Goal: Task Accomplishment & Management: Understand process/instructions

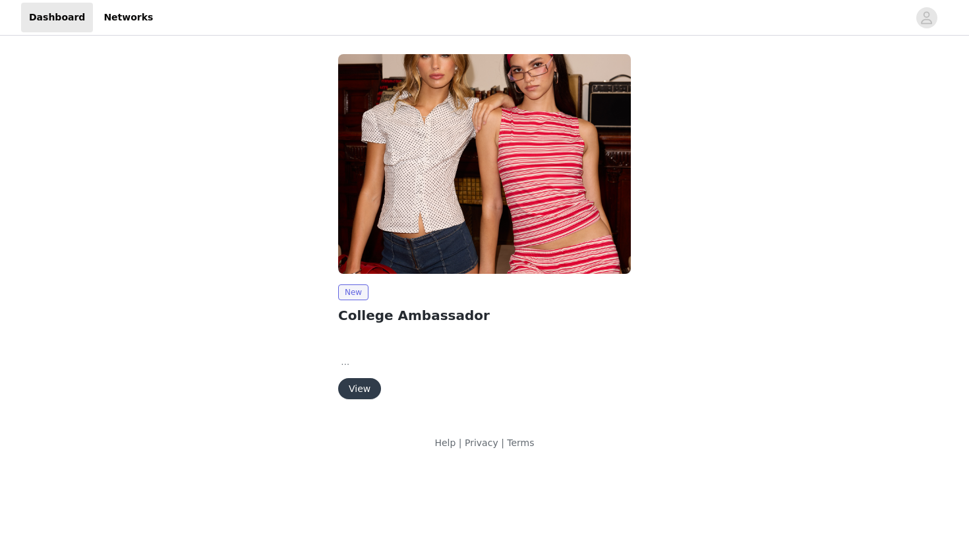
click at [352, 398] on button "View" at bounding box center [359, 388] width 43 height 21
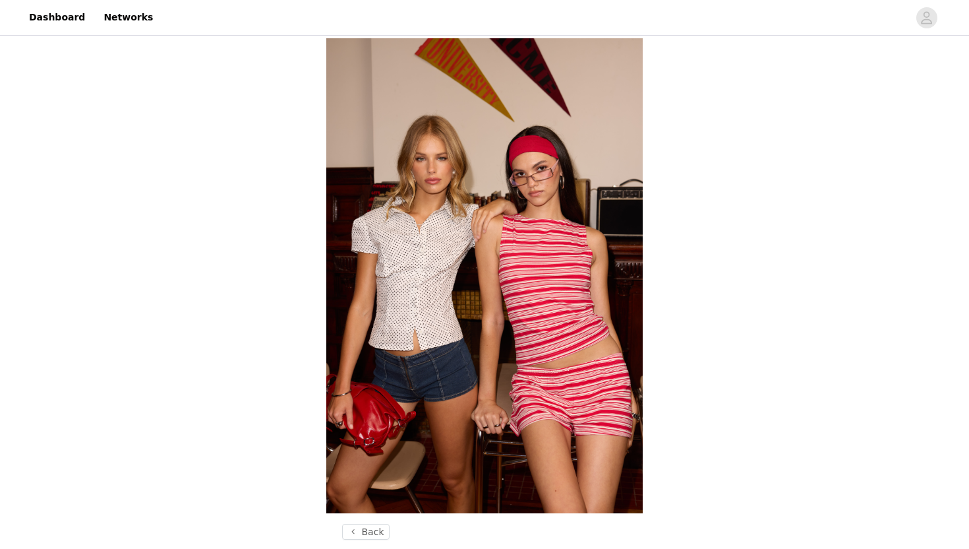
scroll to position [516, 0]
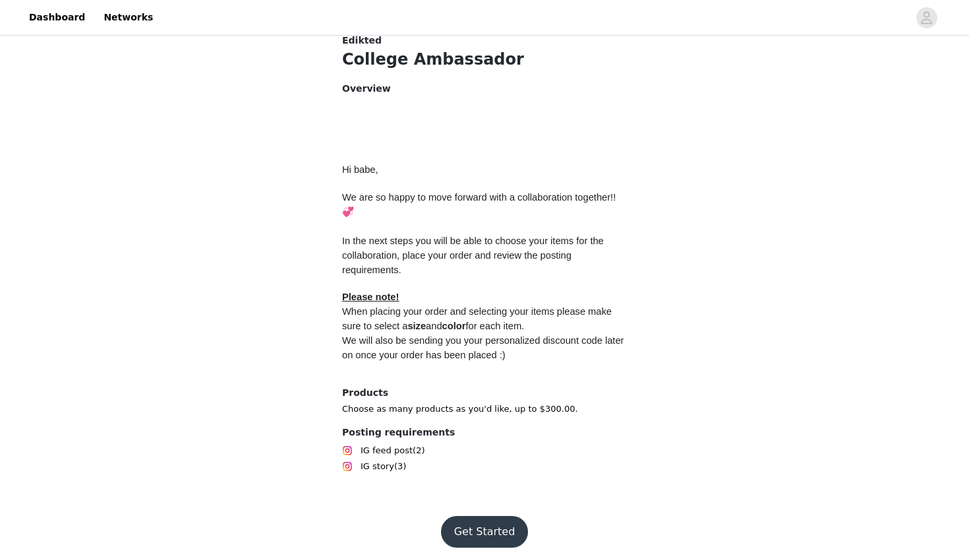
click at [473, 516] on button "Get Started" at bounding box center [485, 532] width 88 height 32
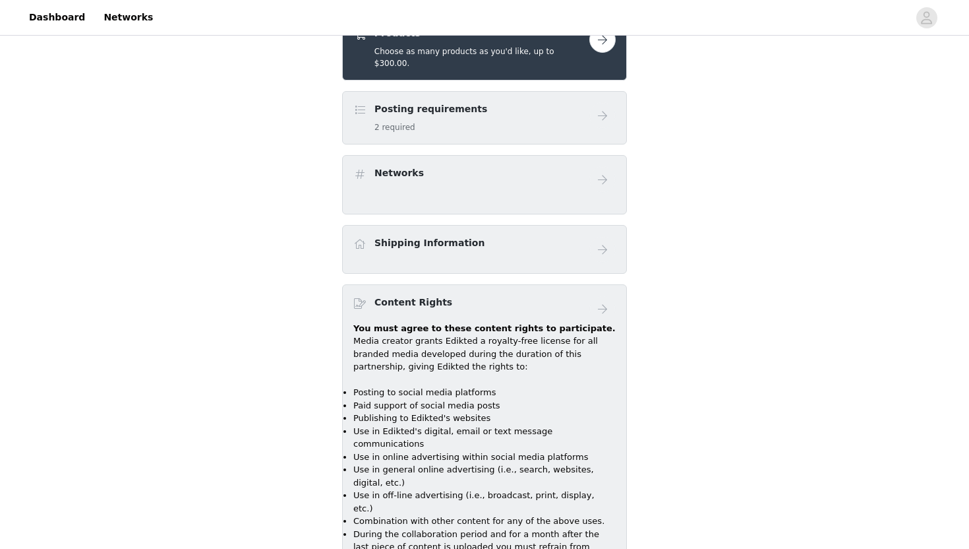
scroll to position [539, 0]
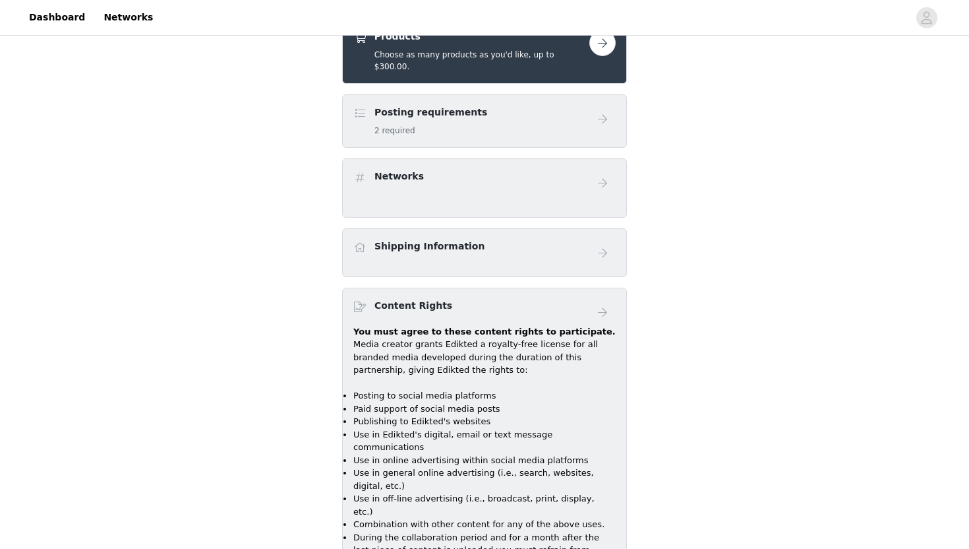
click at [585, 105] on div "Posting requirements 2 required" at bounding box center [471, 120] width 236 height 31
click at [362, 105] on span at bounding box center [359, 113] width 13 height 16
click at [396, 125] on h5 "2 required" at bounding box center [430, 131] width 113 height 12
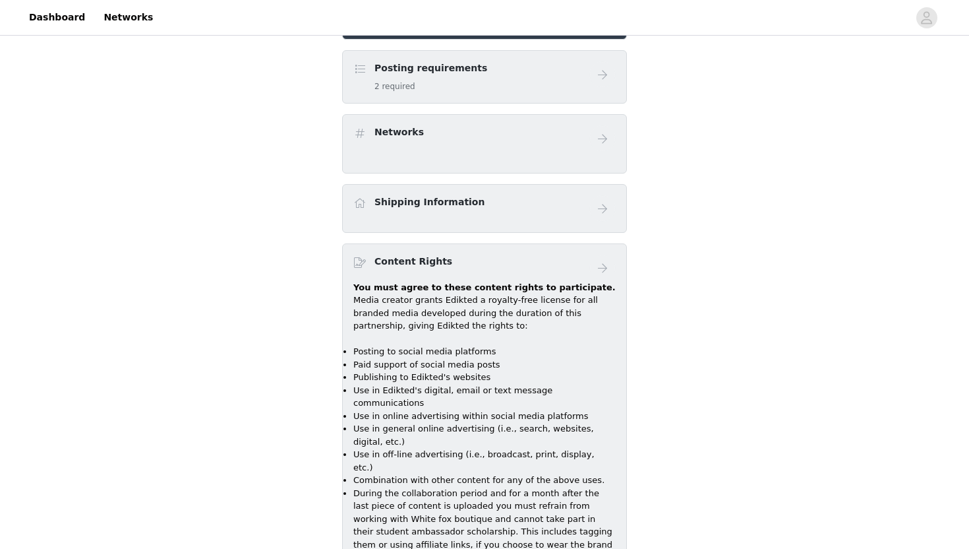
scroll to position [609, 0]
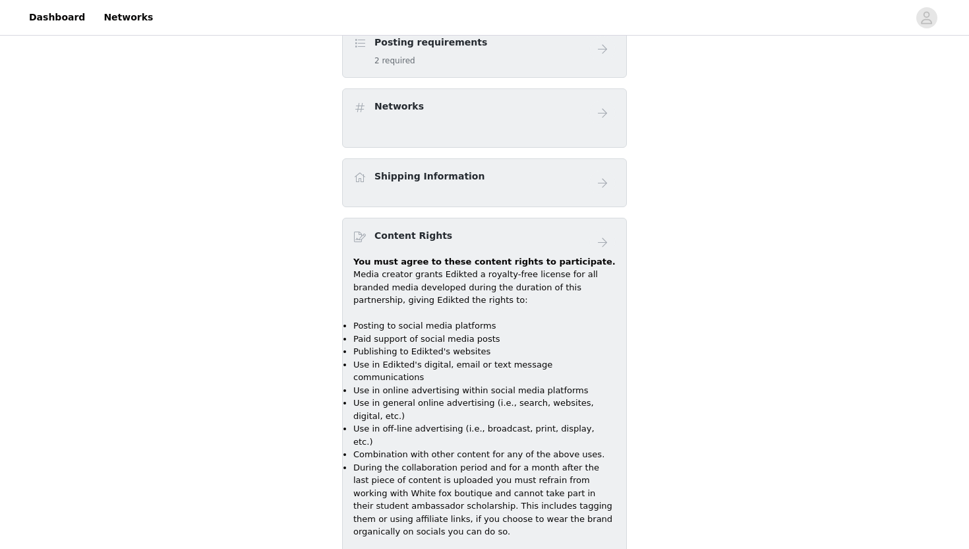
click at [396, 117] on div "Networks" at bounding box center [484, 117] width 285 height 59
click at [396, 175] on div "Shipping Information" at bounding box center [429, 178] width 110 height 19
click at [373, 169] on div "Shipping Information" at bounding box center [471, 178] width 236 height 19
click at [355, 169] on span at bounding box center [359, 177] width 13 height 16
click at [927, 14] on icon "avatar" at bounding box center [926, 17] width 13 height 21
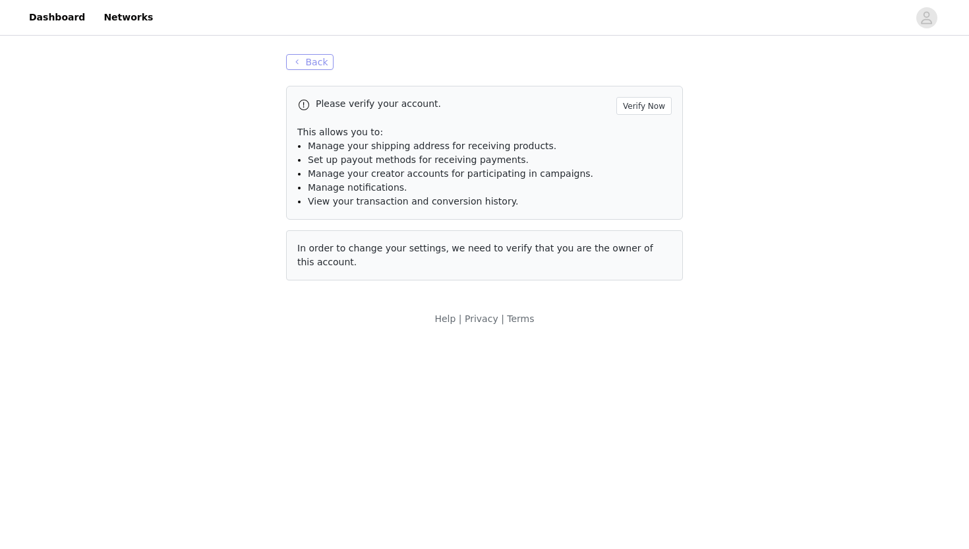
click at [317, 55] on button "Back" at bounding box center [309, 62] width 47 height 16
click at [316, 57] on button "Back" at bounding box center [309, 62] width 47 height 16
